Goal: Information Seeking & Learning: Understand process/instructions

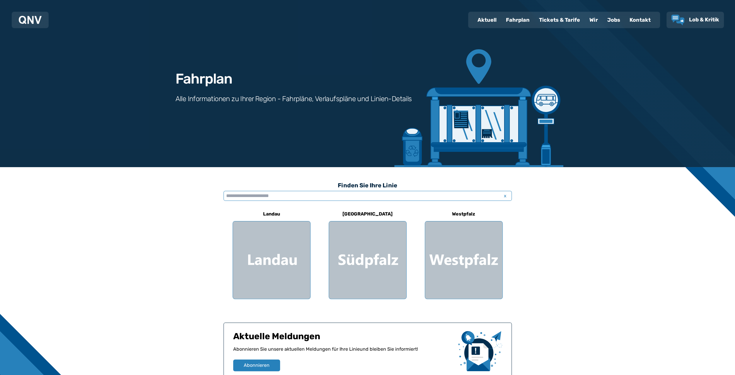
click at [229, 196] on input "text" at bounding box center [368, 196] width 288 height 10
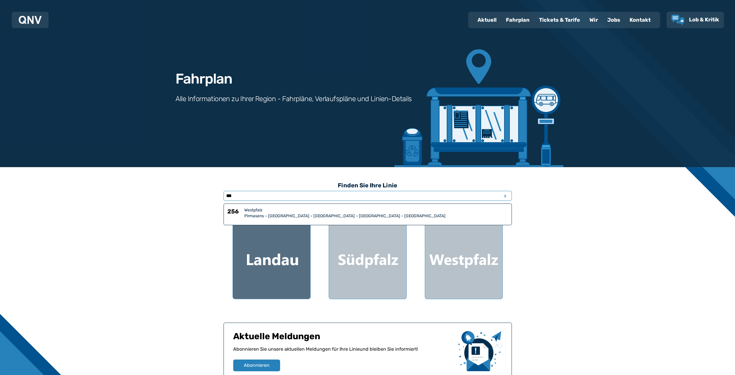
type input "***"
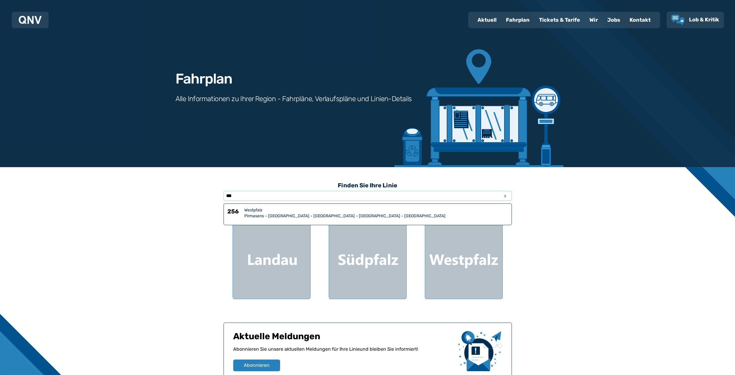
click at [246, 210] on div "Westpfalz" at bounding box center [376, 210] width 264 height 6
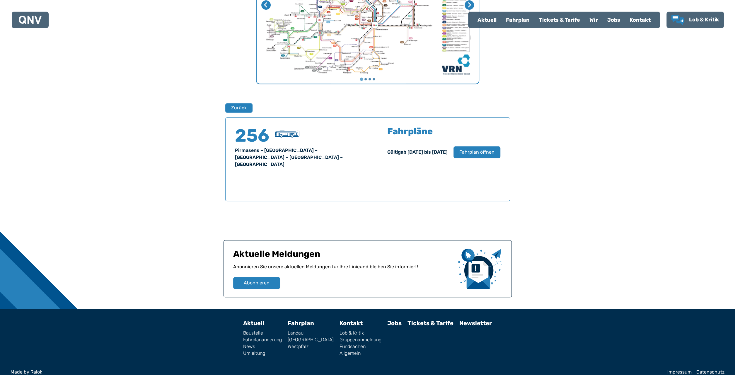
scroll to position [299, 0]
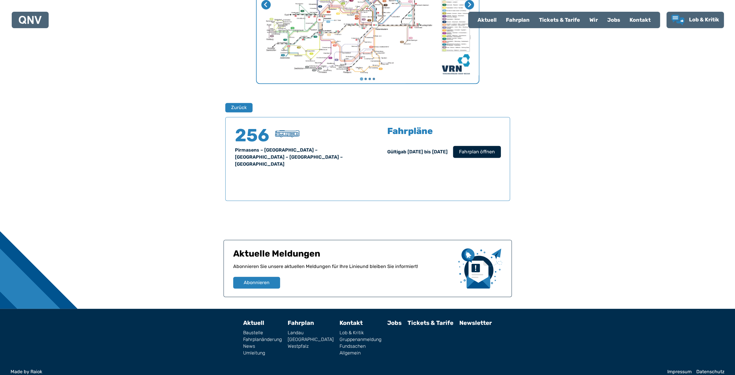
click at [488, 153] on span "Fahrplan öffnen" at bounding box center [477, 151] width 36 height 7
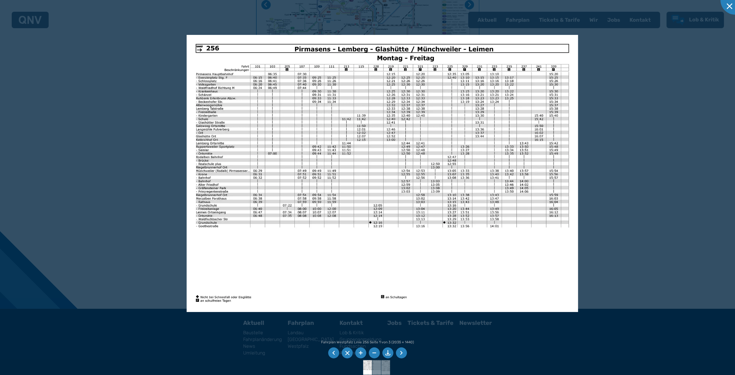
click at [400, 352] on li at bounding box center [401, 352] width 11 height 11
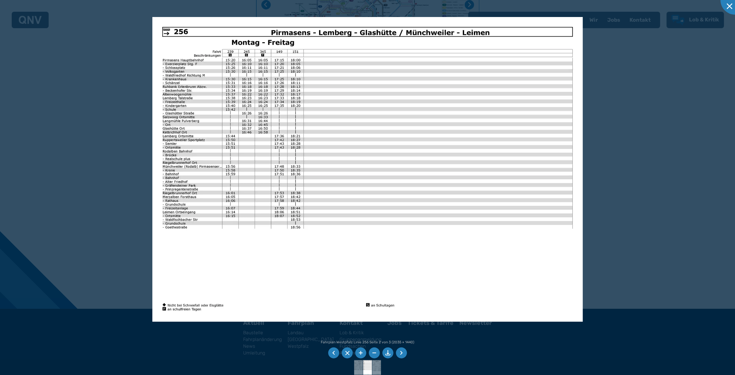
click at [403, 353] on li at bounding box center [401, 352] width 11 height 11
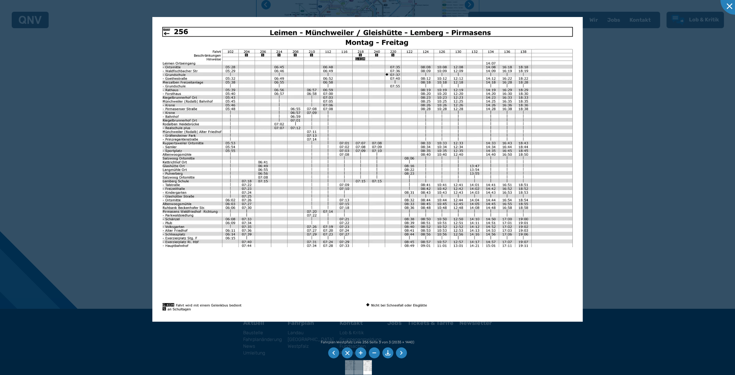
click at [336, 354] on li at bounding box center [333, 352] width 11 height 11
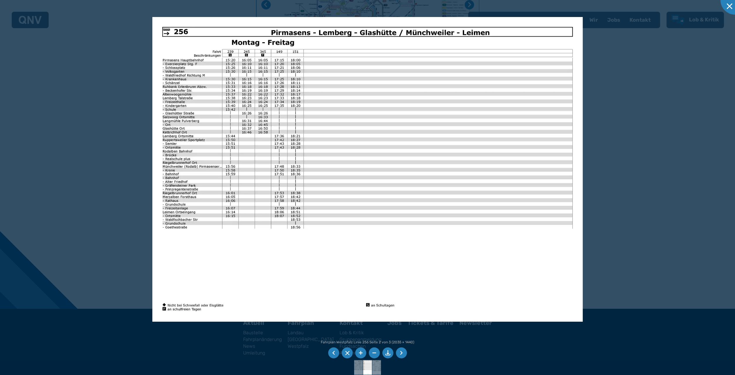
click at [400, 354] on li at bounding box center [401, 352] width 11 height 11
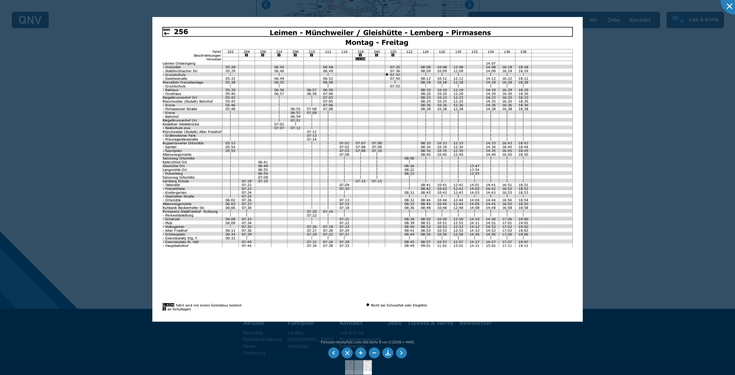
click at [334, 351] on li at bounding box center [333, 352] width 11 height 11
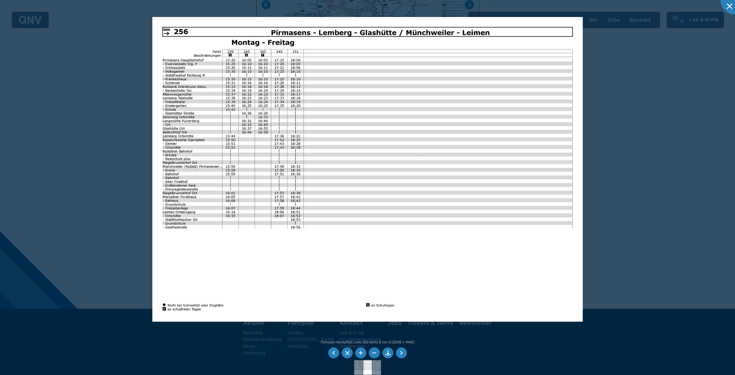
click at [334, 351] on li at bounding box center [333, 352] width 11 height 11
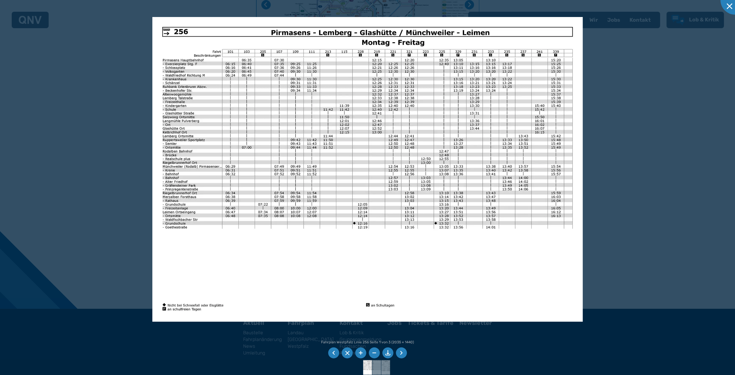
click at [401, 351] on li at bounding box center [401, 352] width 11 height 11
